Goal: Task Accomplishment & Management: Complete application form

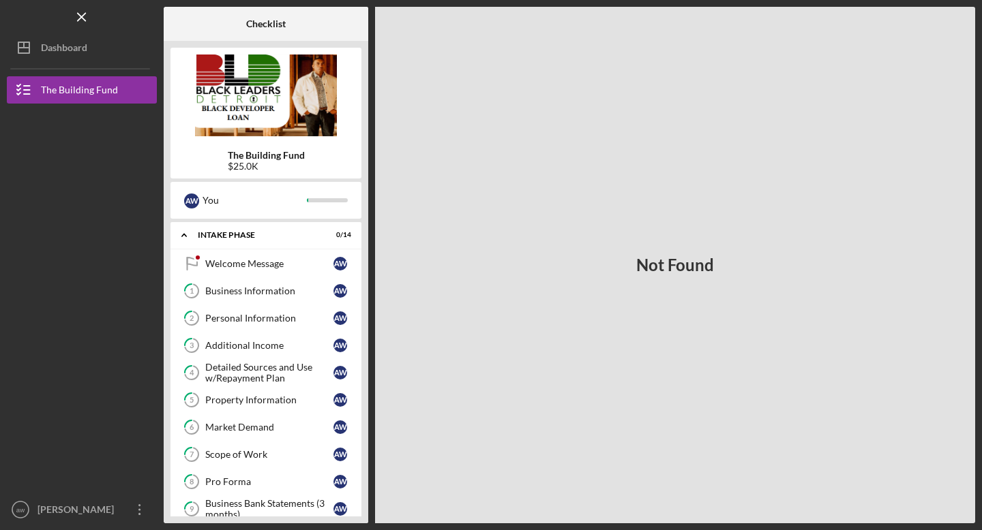
scroll to position [301, 0]
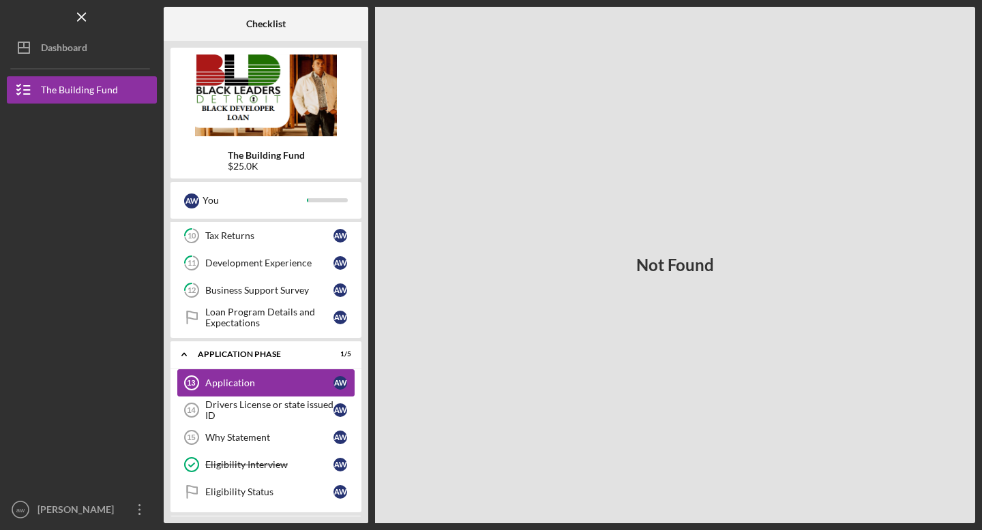
click at [282, 378] on div "Application" at bounding box center [269, 383] width 128 height 11
click at [254, 379] on div "Application" at bounding box center [269, 383] width 128 height 11
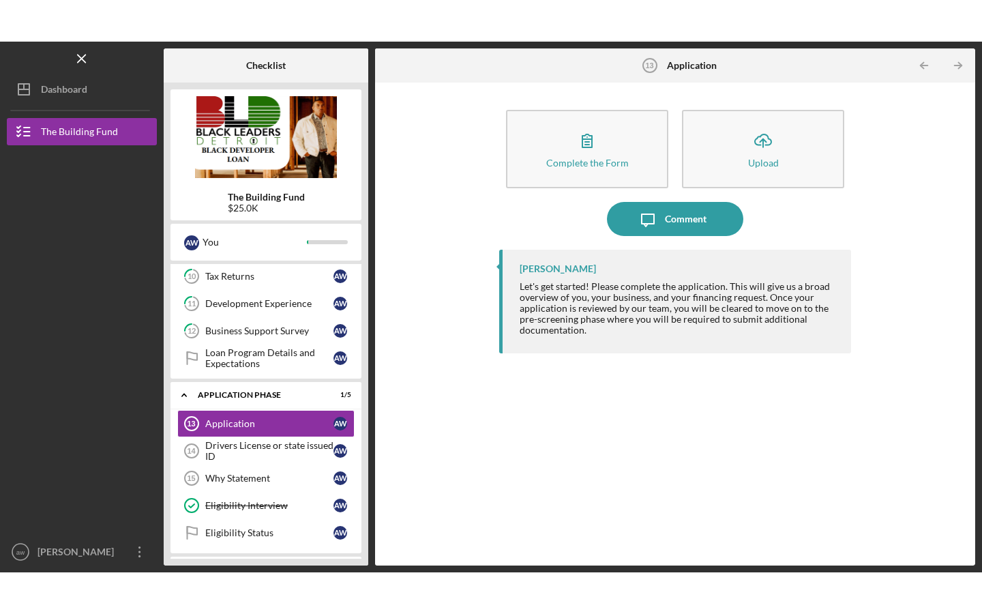
scroll to position [303, 0]
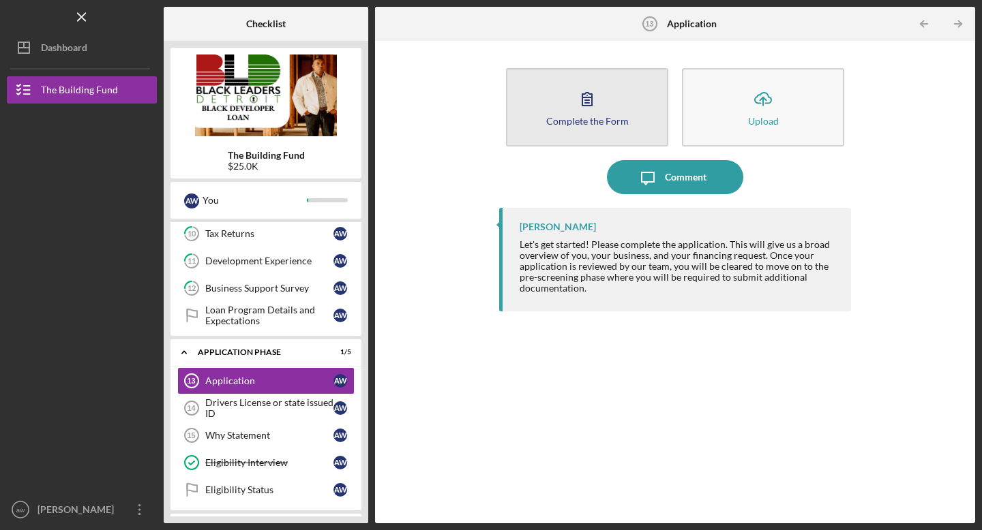
click at [599, 122] on div "Complete the Form" at bounding box center [587, 121] width 82 height 10
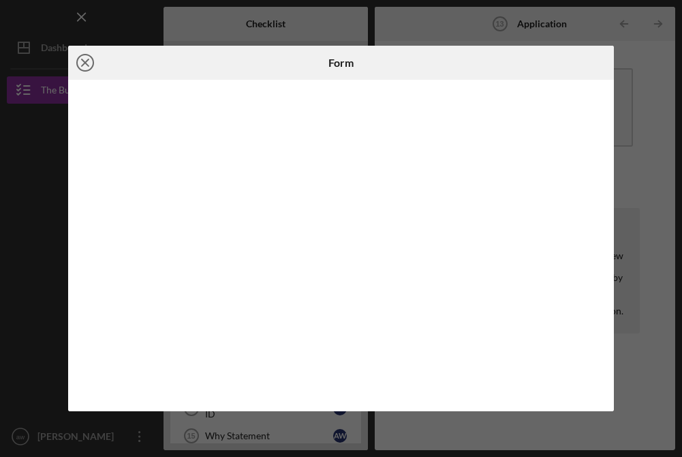
click at [86, 59] on icon "Icon/Close" at bounding box center [85, 63] width 34 height 34
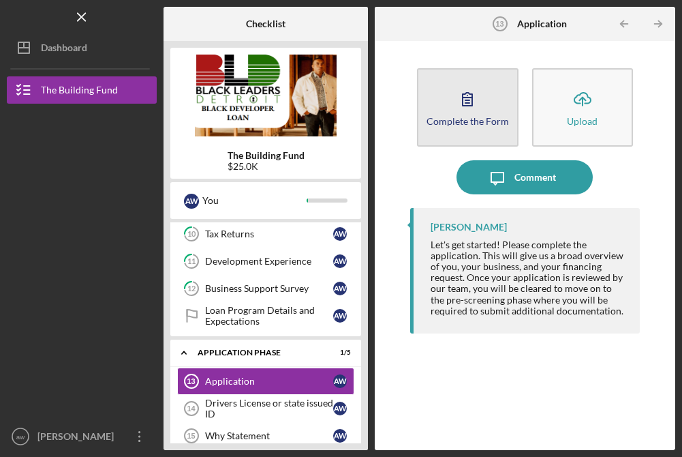
click at [455, 104] on icon "button" at bounding box center [468, 99] width 34 height 34
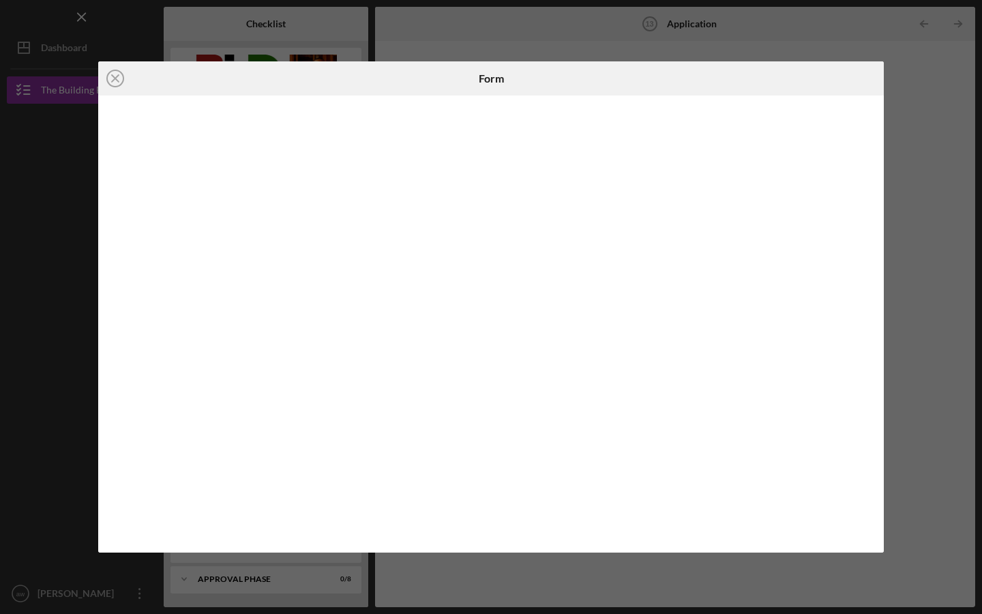
scroll to position [303, 0]
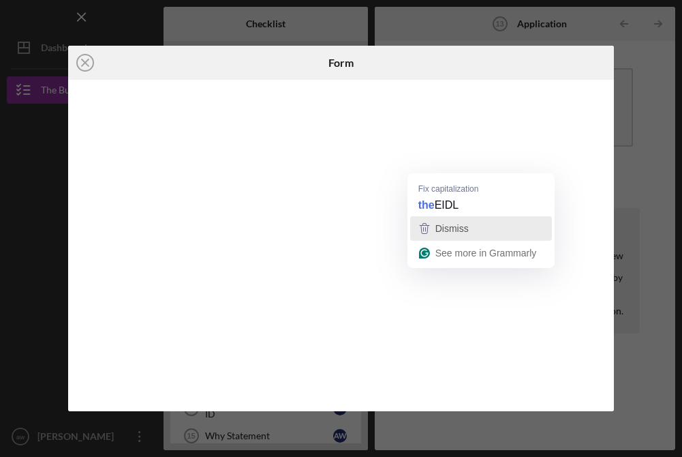
click at [509, 226] on div "Dismiss" at bounding box center [482, 228] width 130 height 20
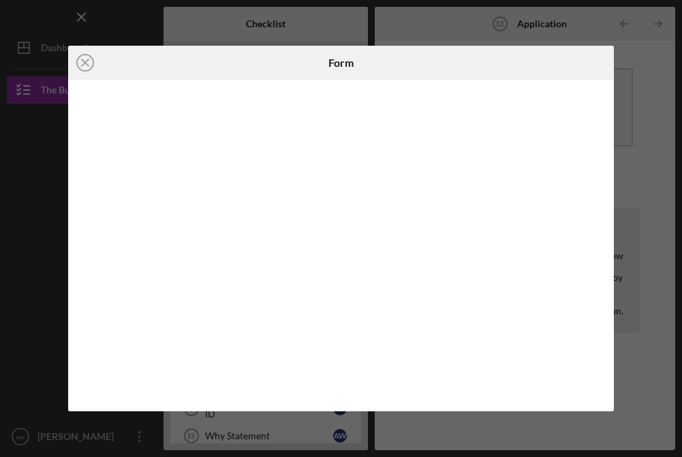
click at [427, 65] on div "Form" at bounding box center [341, 63] width 182 height 34
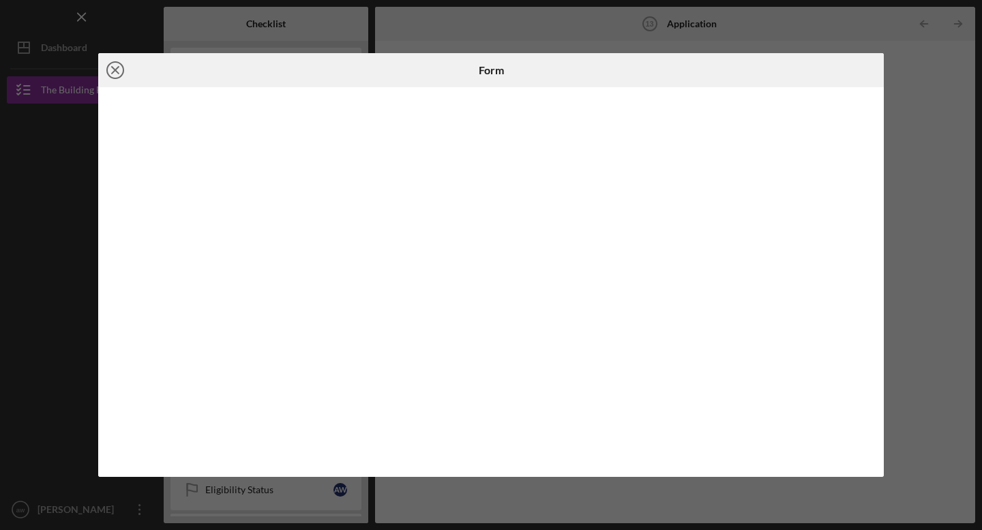
click at [117, 72] on line at bounding box center [115, 70] width 7 height 7
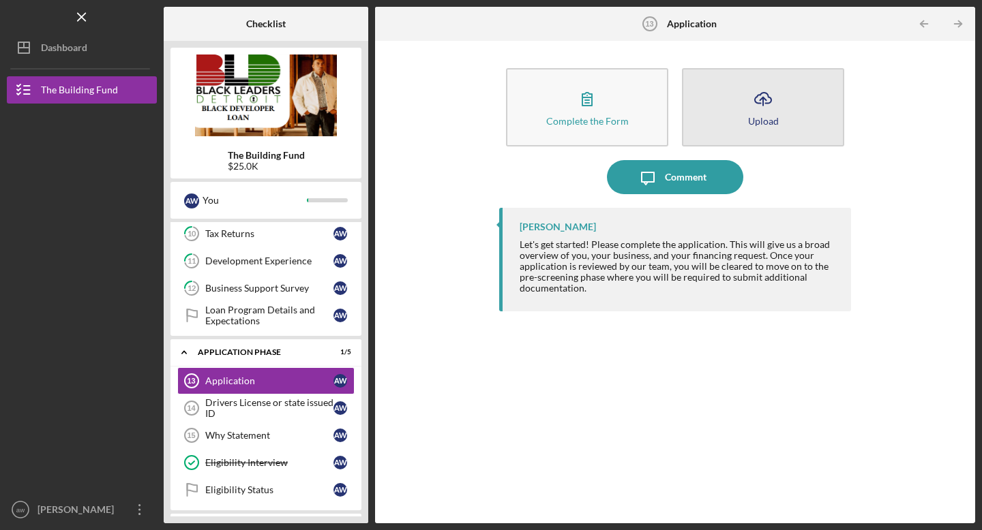
click at [766, 104] on icon "Icon/Upload" at bounding box center [763, 99] width 34 height 34
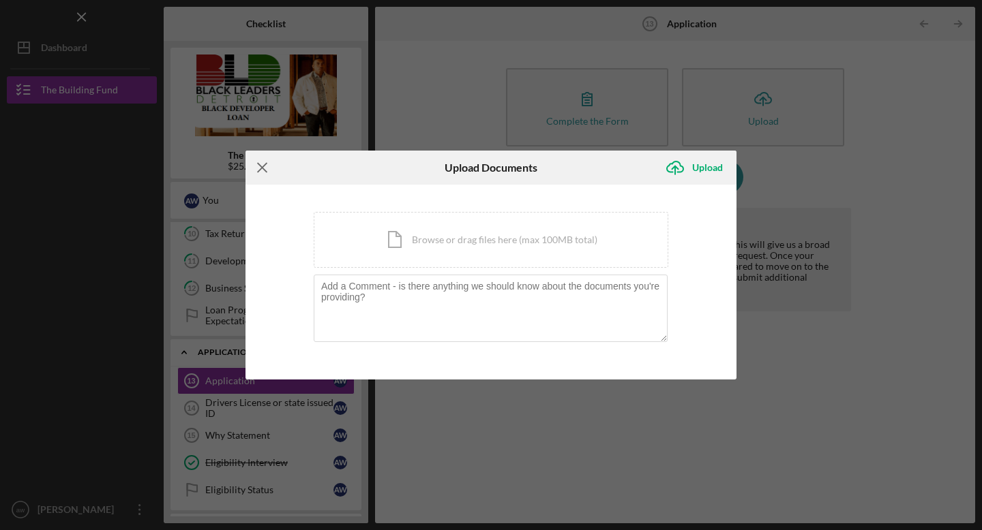
click at [260, 168] on icon "Icon/Menu Close" at bounding box center [262, 168] width 34 height 34
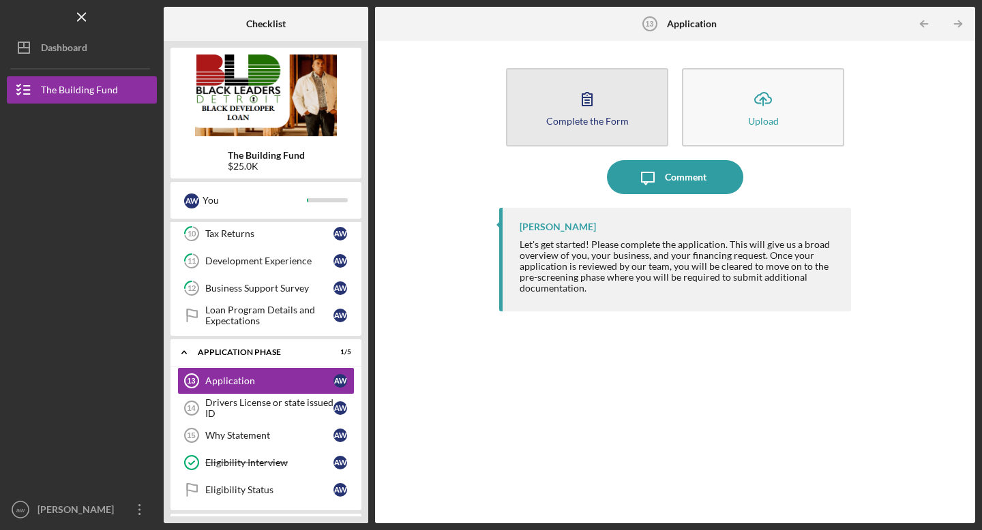
click at [569, 130] on button "Complete the Form Form" at bounding box center [587, 107] width 162 height 78
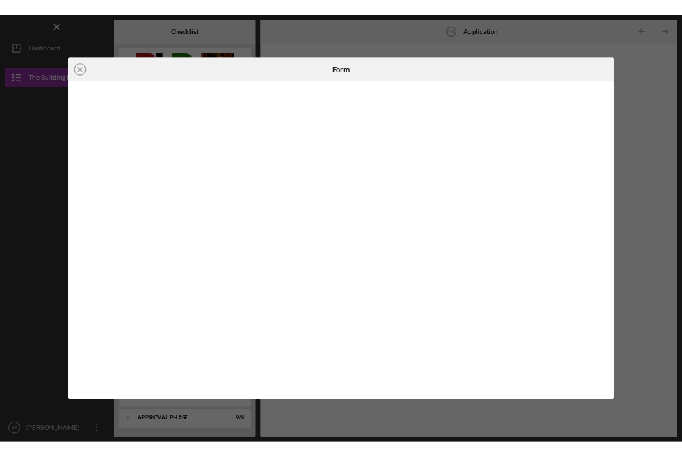
scroll to position [303, 0]
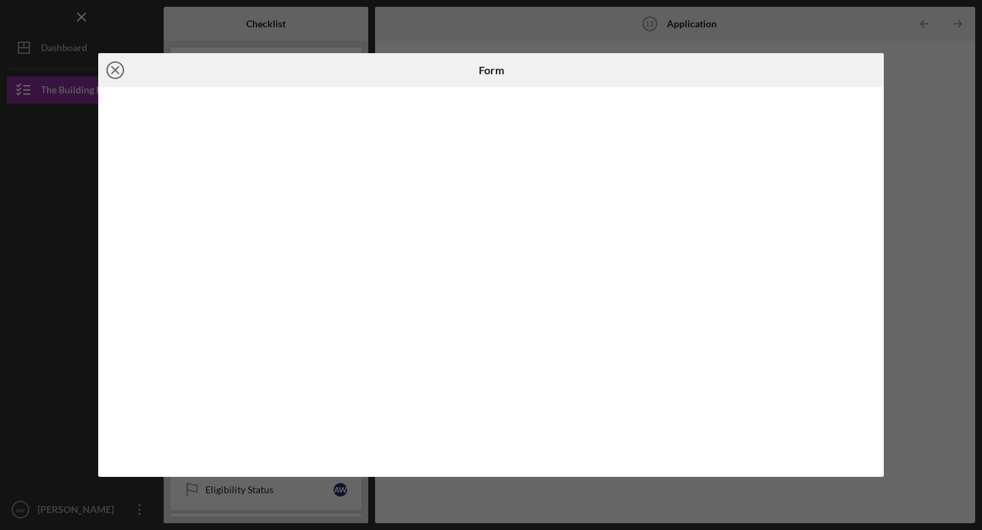
click at [116, 70] on line at bounding box center [115, 70] width 7 height 7
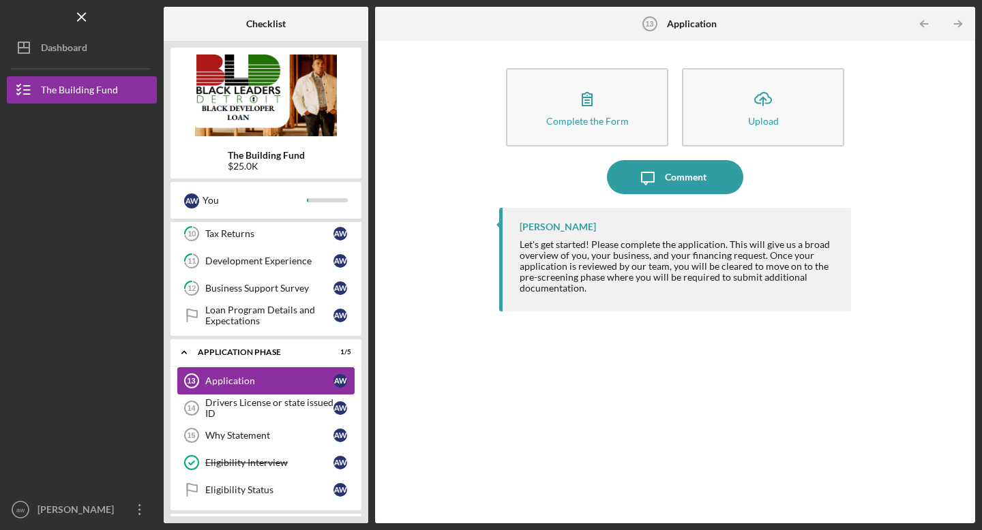
click at [258, 379] on div "Application" at bounding box center [269, 381] width 128 height 11
click at [242, 382] on div "Application" at bounding box center [269, 381] width 128 height 11
click at [961, 22] on polyline "button" at bounding box center [959, 24] width 3 height 6
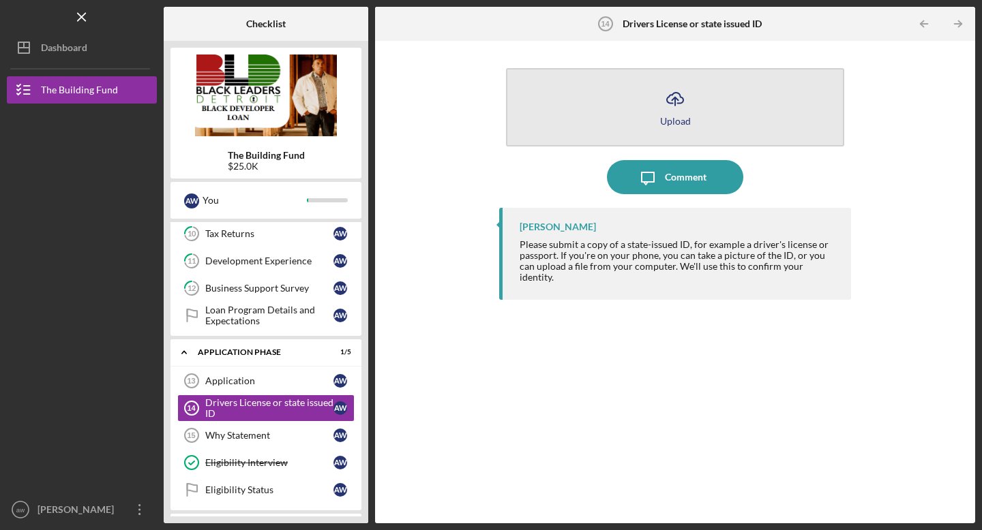
click at [673, 106] on icon "Icon/Upload" at bounding box center [675, 99] width 34 height 34
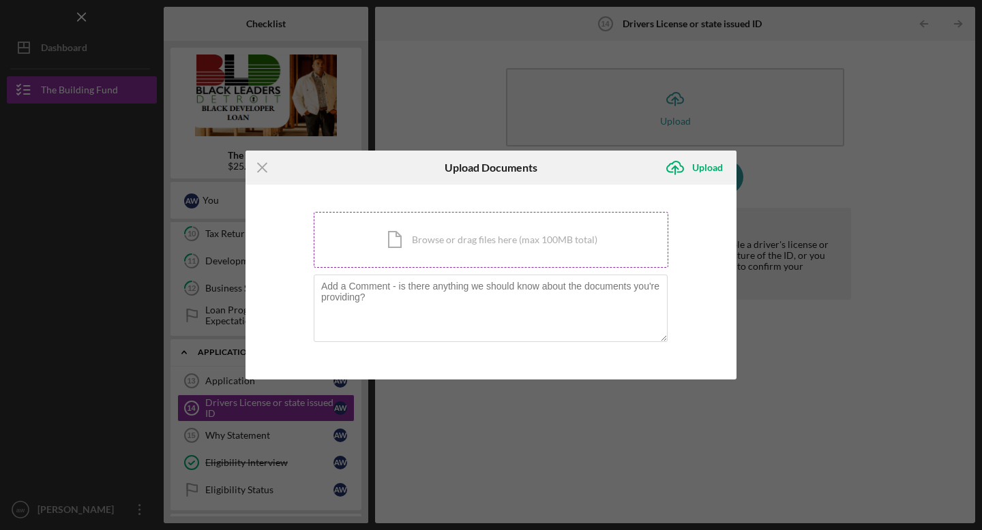
click at [406, 243] on div "Icon/Document Browse or drag files here (max 100MB total) Tap to choose files o…" at bounding box center [491, 240] width 354 height 56
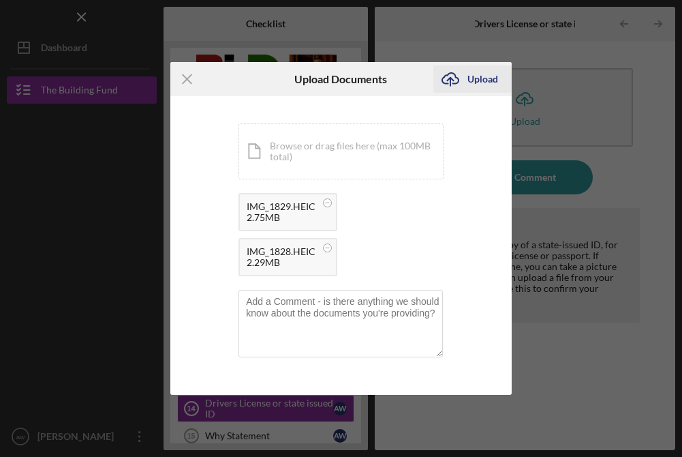
click at [478, 77] on div "Upload" at bounding box center [483, 78] width 31 height 27
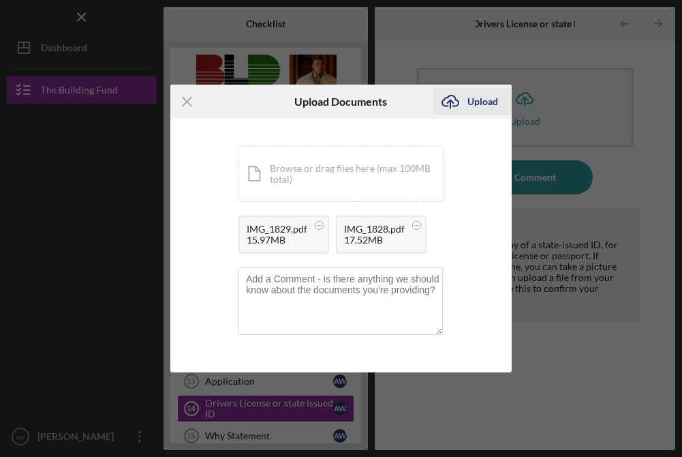
click at [494, 102] on div "Upload" at bounding box center [483, 101] width 31 height 27
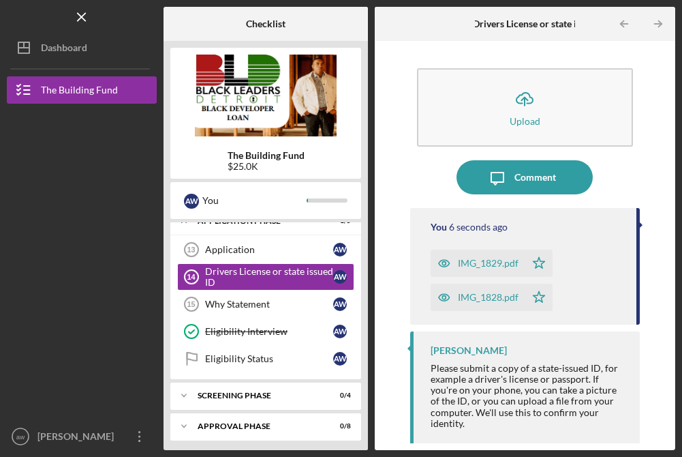
scroll to position [438, 0]
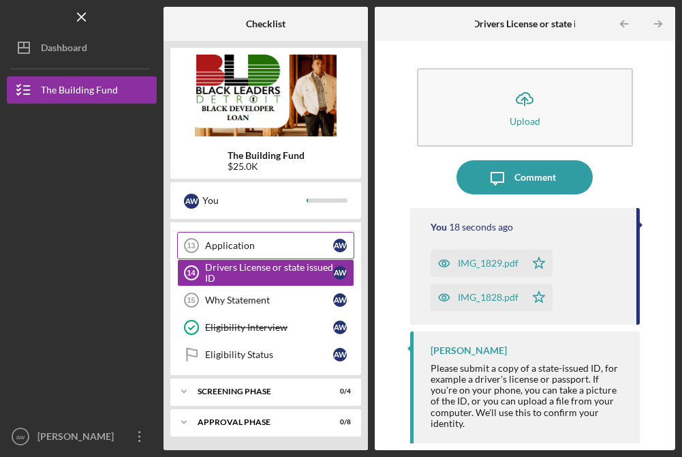
click at [237, 243] on div "Application" at bounding box center [269, 245] width 128 height 11
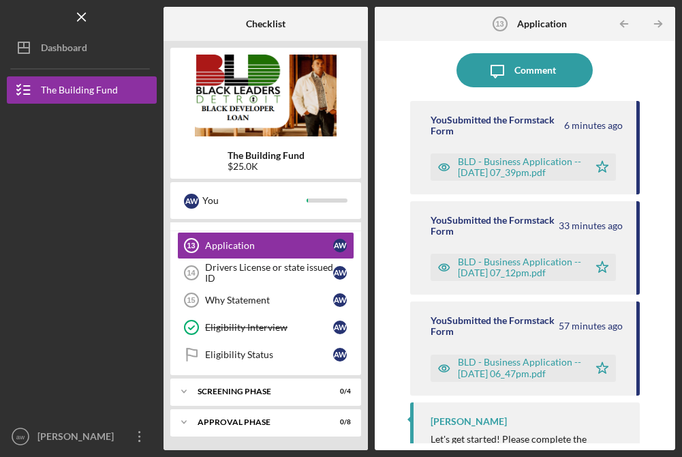
scroll to position [112, 0]
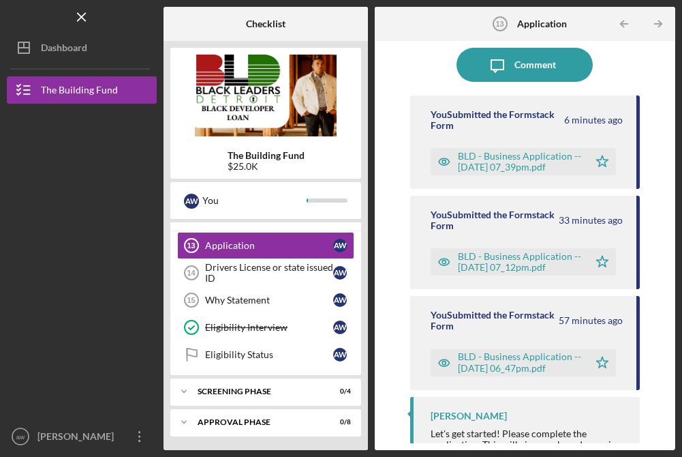
click at [510, 160] on div "BLD - Business Application -- [DATE] 07_39pm.pdf" at bounding box center [520, 162] width 124 height 22
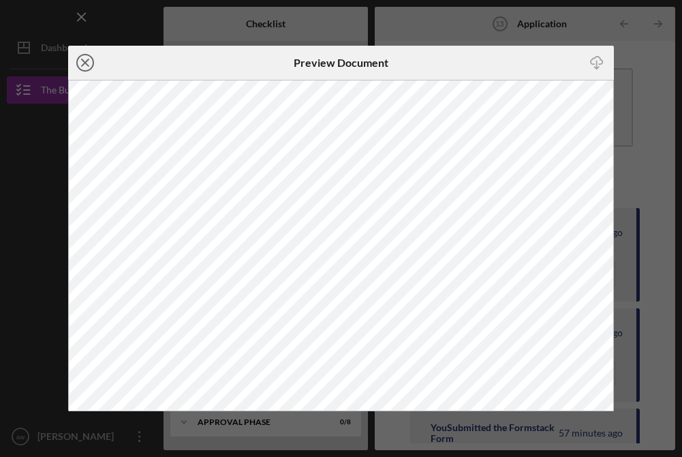
click at [89, 63] on icon "Icon/Close" at bounding box center [85, 63] width 34 height 34
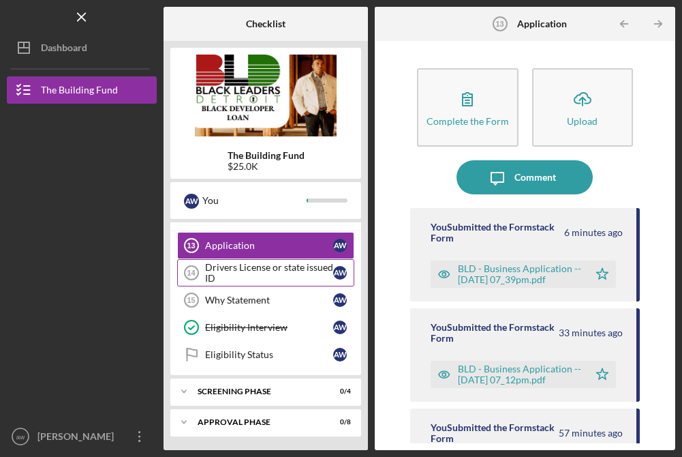
click at [225, 277] on div "Drivers License or state issued ID" at bounding box center [269, 273] width 128 height 22
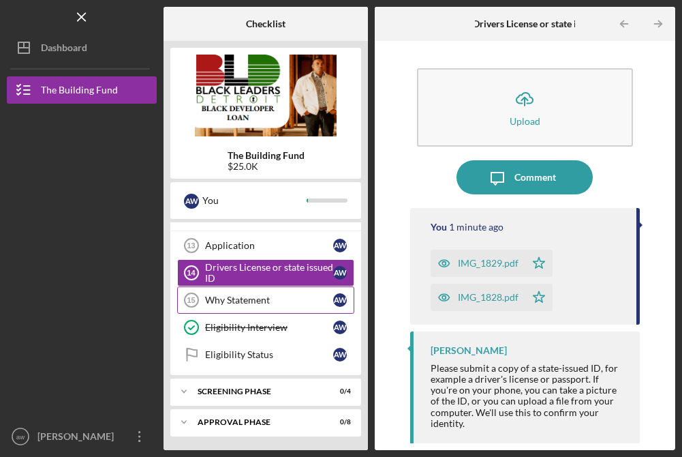
click at [235, 303] on div "Why Statement" at bounding box center [269, 300] width 128 height 11
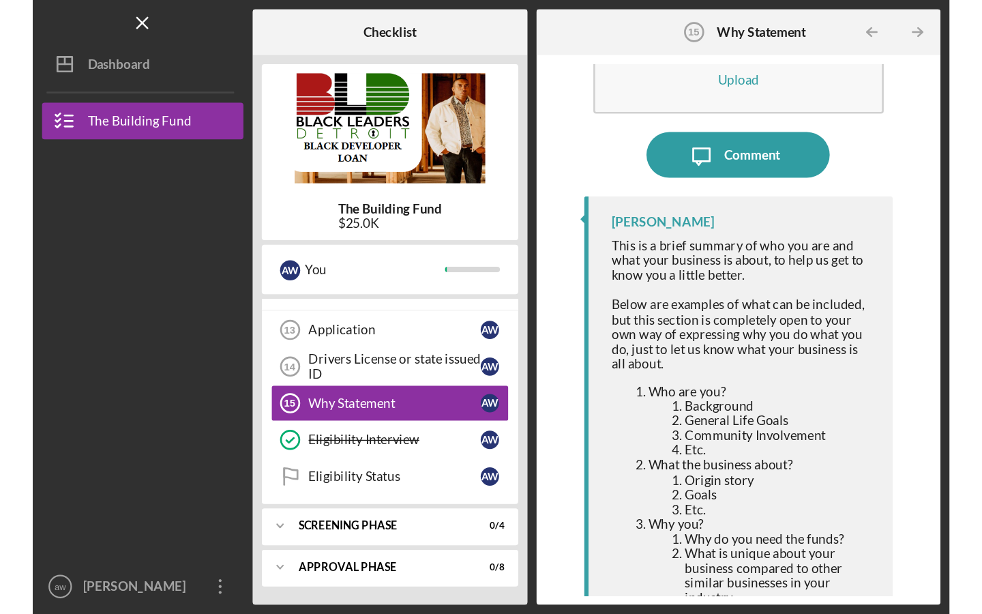
scroll to position [106, 0]
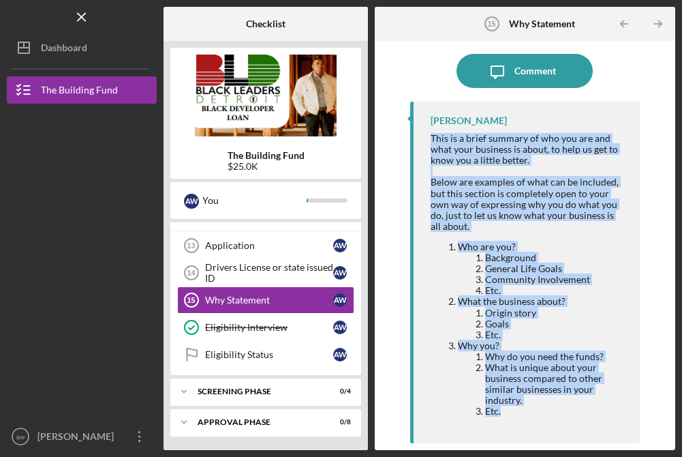
drag, startPoint x: 430, startPoint y: 137, endPoint x: 586, endPoint y: 456, distance: 355.2
click at [586, 456] on div "Icon/Menu Why Statement 15 Why Statement Checklist The Building Fund $25.0K a w…" at bounding box center [341, 228] width 682 height 457
copy div "This is a brief summary of who you are and what your business is about, to help…"
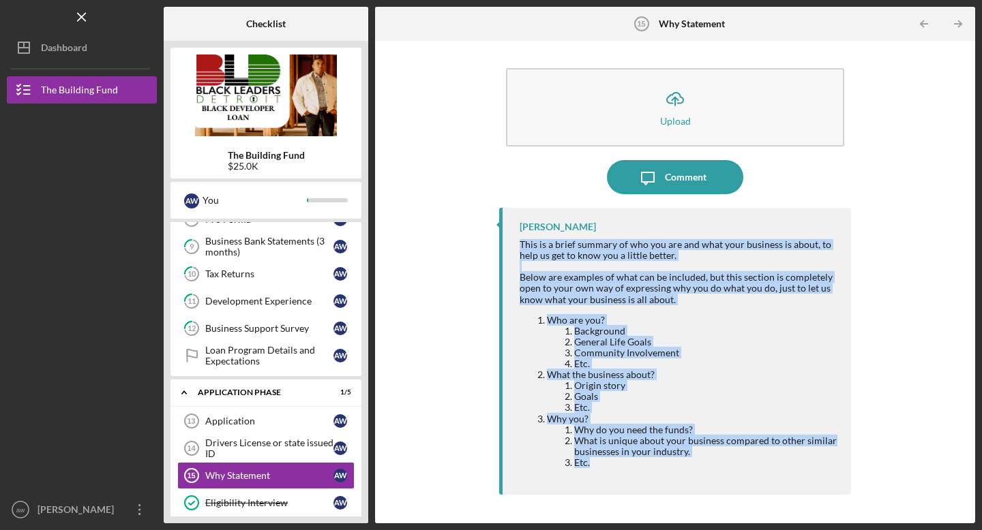
scroll to position [365, 0]
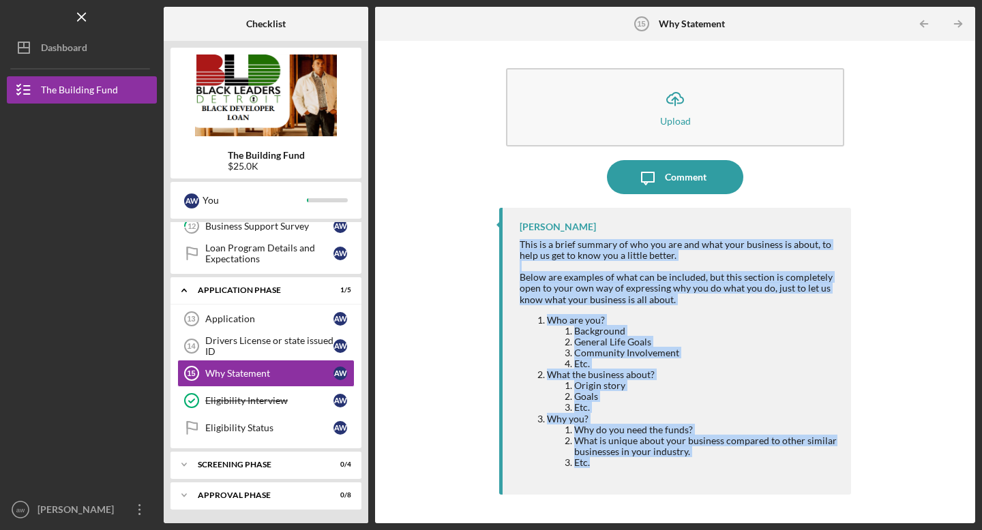
click at [442, 367] on div "Icon/Upload Upload Icon/Message Comment [PERSON_NAME] This is a brief summary o…" at bounding box center [675, 282] width 586 height 469
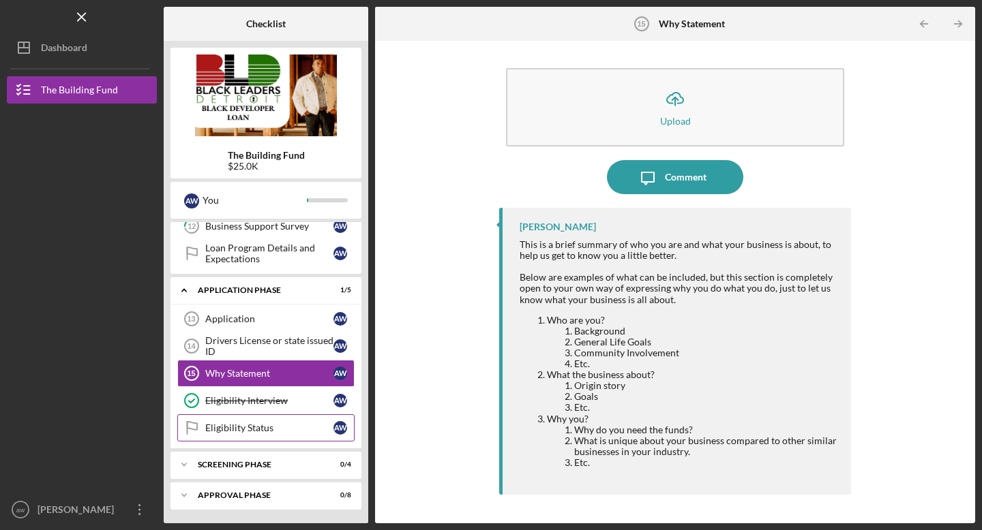
click at [305, 430] on div "Eligibility Status" at bounding box center [269, 428] width 128 height 11
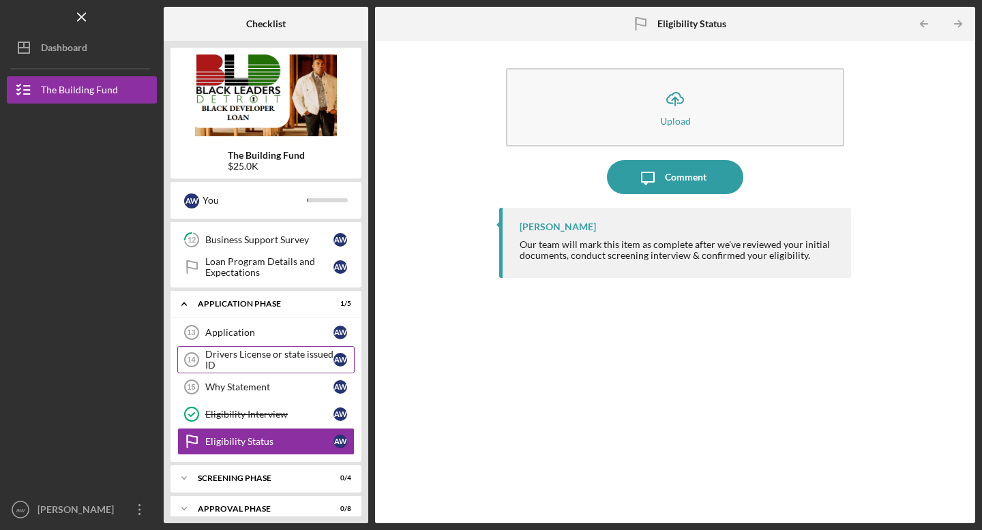
scroll to position [365, 0]
